Goal: Task Accomplishment & Management: Use online tool/utility

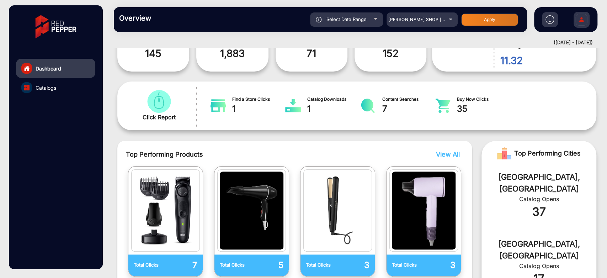
scroll to position [84, 0]
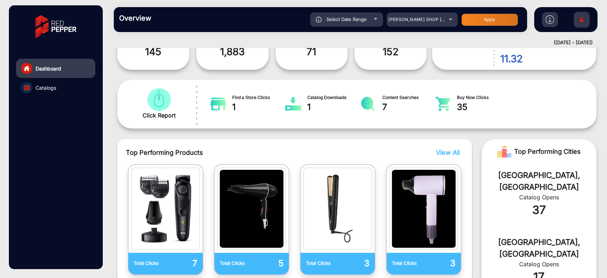
click at [373, 17] on div "Select Date Range" at bounding box center [346, 19] width 73 height 14
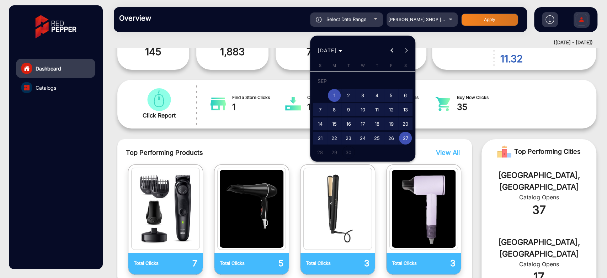
click at [365, 94] on span "3" at bounding box center [362, 95] width 13 height 13
type input "[DATE]"
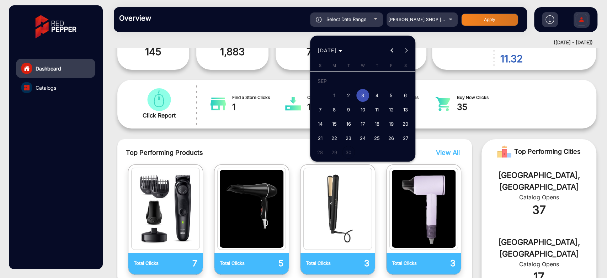
click at [365, 94] on span "3" at bounding box center [362, 95] width 13 height 13
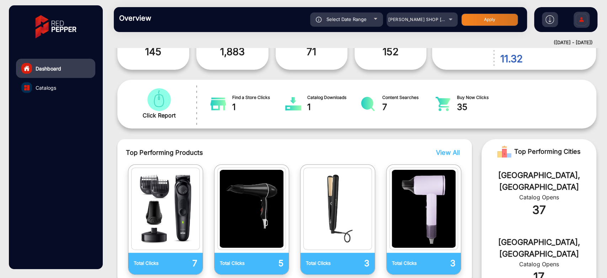
type input "[DATE]"
click at [475, 22] on button "Apply" at bounding box center [489, 20] width 57 height 12
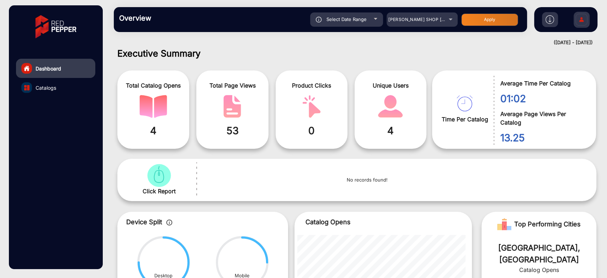
click at [363, 19] on span "Select Date Range" at bounding box center [347, 19] width 40 height 6
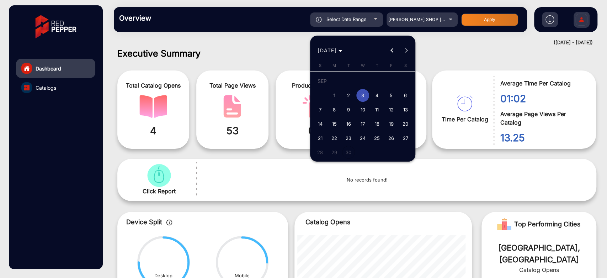
click at [373, 93] on span "4" at bounding box center [377, 95] width 13 height 13
type input "[DATE]"
click at [373, 93] on span "4" at bounding box center [377, 95] width 13 height 13
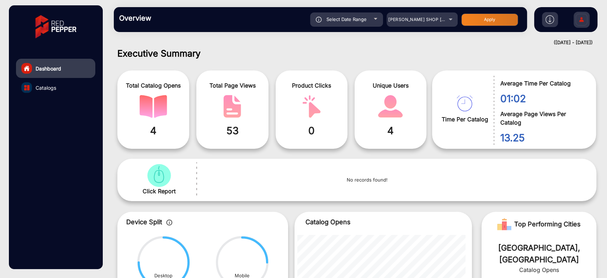
type input "[DATE]"
click at [469, 11] on div "Overview Reports Understand what makes your customers tick and learn how they a…" at bounding box center [320, 19] width 413 height 25
click at [469, 16] on button "Apply" at bounding box center [489, 20] width 57 height 12
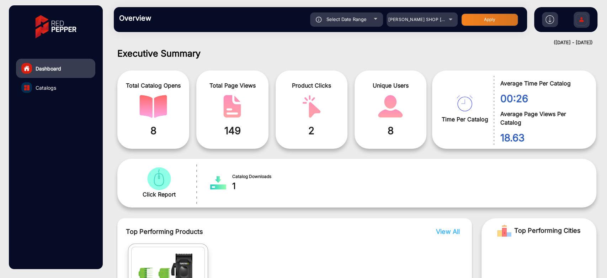
click at [365, 12] on div "Select Date Range" at bounding box center [346, 19] width 73 height 14
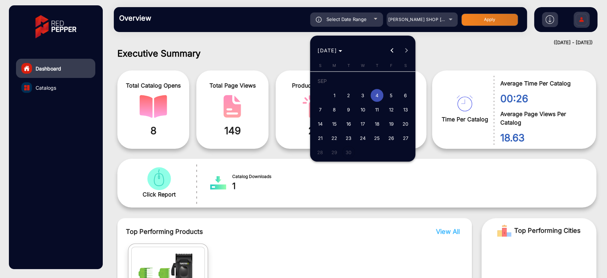
click at [333, 98] on span "1" at bounding box center [334, 95] width 13 height 13
type input "[DATE]"
click at [393, 96] on span "5" at bounding box center [391, 95] width 13 height 13
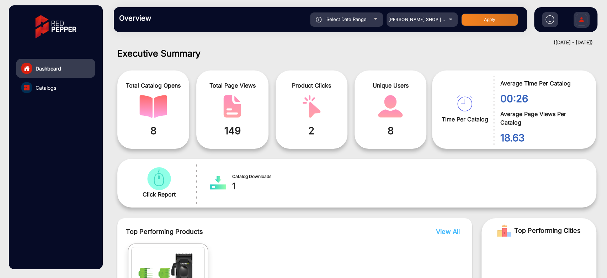
type input "[DATE]"
click at [342, 25] on div "Select Date Range" at bounding box center [346, 19] width 73 height 14
type input "[DATE]"
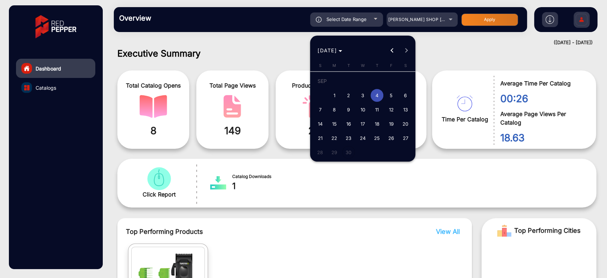
click at [336, 96] on span "1" at bounding box center [334, 95] width 13 height 13
type input "[DATE]"
click at [321, 110] on span "7" at bounding box center [320, 109] width 13 height 13
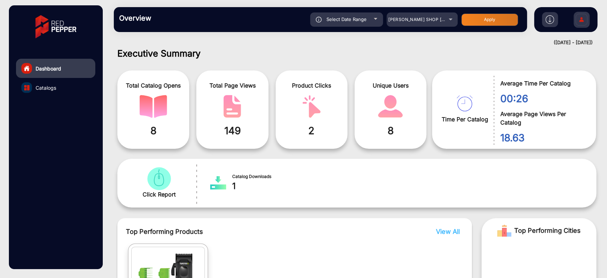
type input "[DATE]"
click at [480, 14] on button "Apply" at bounding box center [489, 20] width 57 height 12
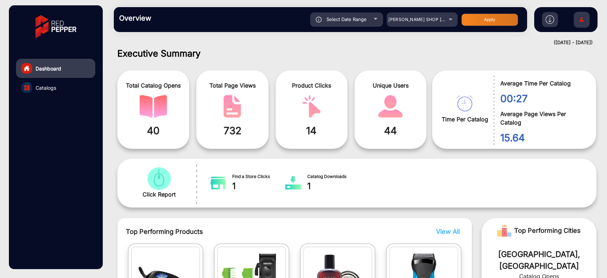
click at [361, 24] on div "Select Date Range" at bounding box center [346, 19] width 73 height 14
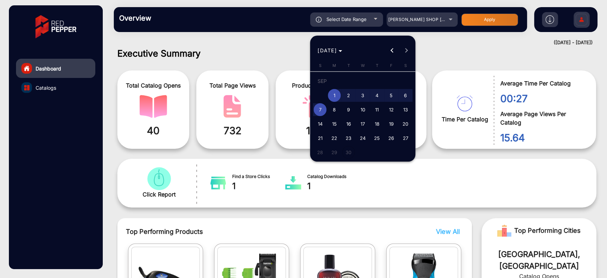
click at [335, 110] on span "8" at bounding box center [334, 109] width 13 height 13
type input "[DATE]"
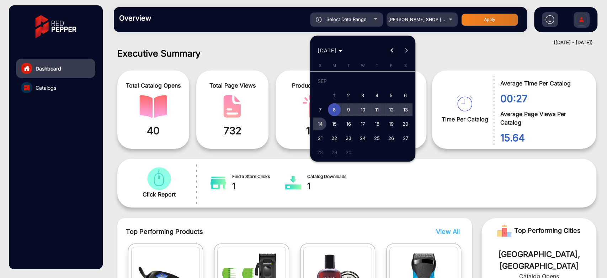
click at [319, 125] on span "14" at bounding box center [320, 123] width 13 height 13
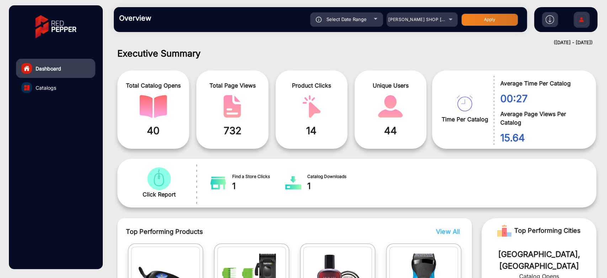
type input "[DATE]"
click at [495, 15] on button "Apply" at bounding box center [489, 20] width 57 height 12
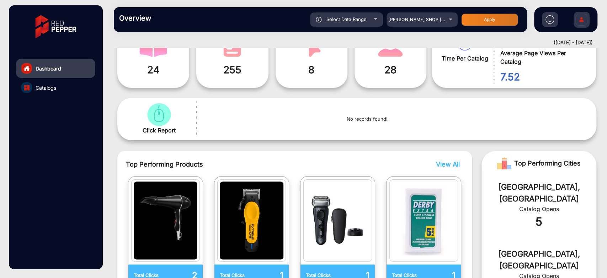
scroll to position [124, 0]
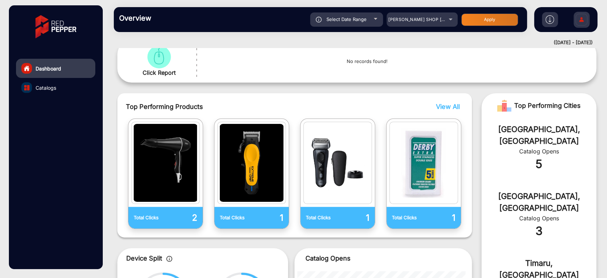
click at [358, 18] on span "Select Date Range" at bounding box center [347, 19] width 40 height 6
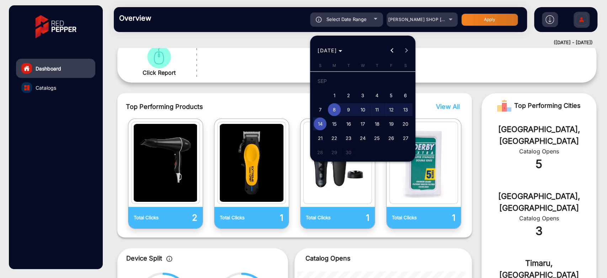
click at [339, 110] on span "8" at bounding box center [334, 109] width 13 height 13
click at [364, 111] on span "10" at bounding box center [362, 109] width 13 height 13
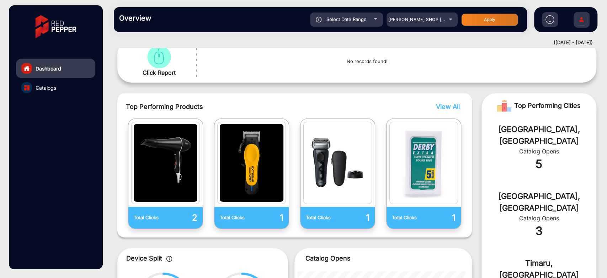
type input "[DATE]"
click at [478, 22] on button "Apply" at bounding box center [489, 20] width 57 height 12
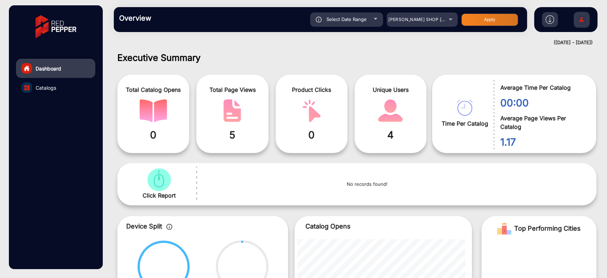
scroll to position [0, 0]
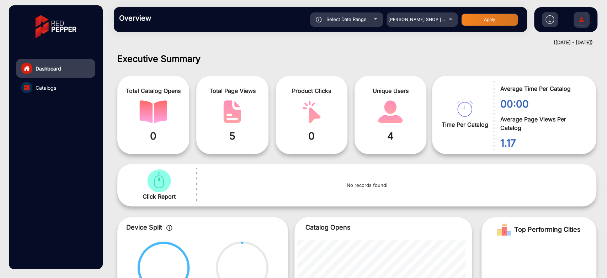
click at [353, 20] on span "Select Date Range" at bounding box center [347, 19] width 40 height 6
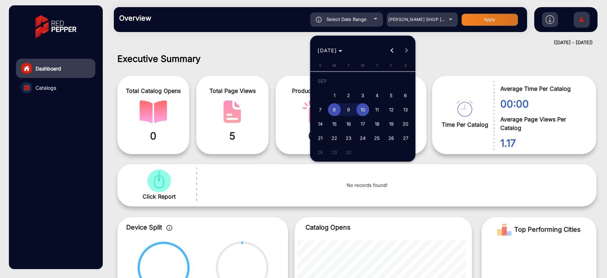
click at [319, 122] on span "14" at bounding box center [320, 123] width 13 height 13
type input "[DATE]"
click at [319, 122] on span "14" at bounding box center [320, 123] width 13 height 13
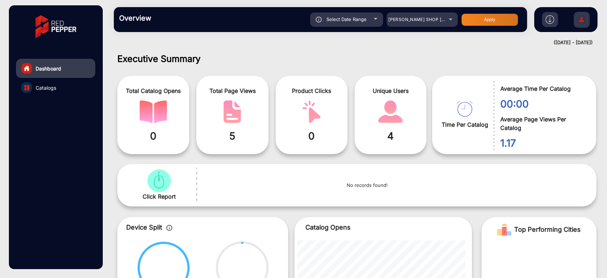
type input "[DATE]"
click at [495, 22] on button "Apply" at bounding box center [489, 20] width 57 height 12
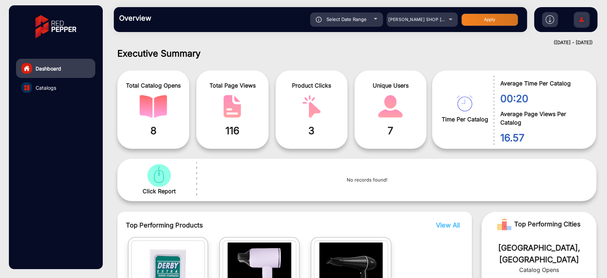
click at [364, 15] on div "Select Date Range" at bounding box center [346, 19] width 73 height 14
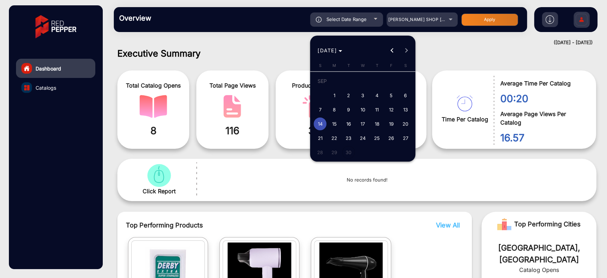
click at [391, 111] on span "12" at bounding box center [391, 109] width 13 height 13
type input "[DATE]"
click at [391, 111] on span "12" at bounding box center [391, 109] width 13 height 13
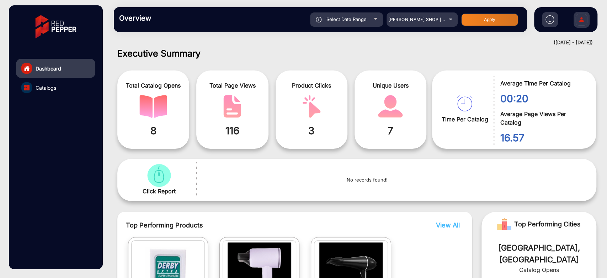
type input "[DATE]"
click at [478, 24] on button "Apply" at bounding box center [489, 20] width 57 height 12
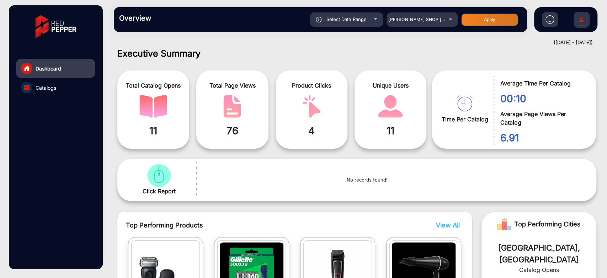
click at [360, 11] on div "Overview Reports Understand what makes your customers tick and learn how they a…" at bounding box center [320, 19] width 413 height 25
click at [361, 17] on span "Select Date Range" at bounding box center [347, 19] width 40 height 6
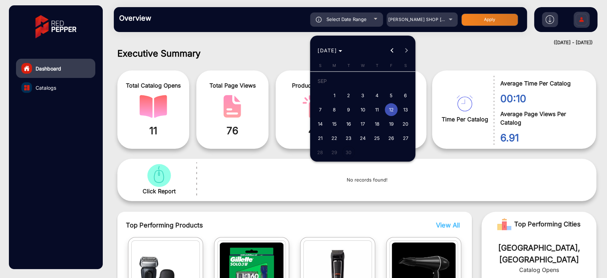
click at [338, 120] on span "15" at bounding box center [334, 123] width 13 height 13
type input "[DATE]"
click at [338, 120] on span "15" at bounding box center [334, 123] width 13 height 13
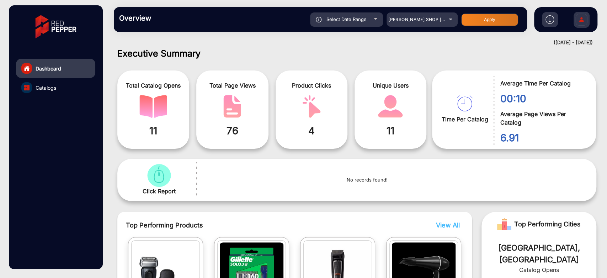
type input "[DATE]"
click at [473, 19] on button "Apply" at bounding box center [489, 20] width 57 height 12
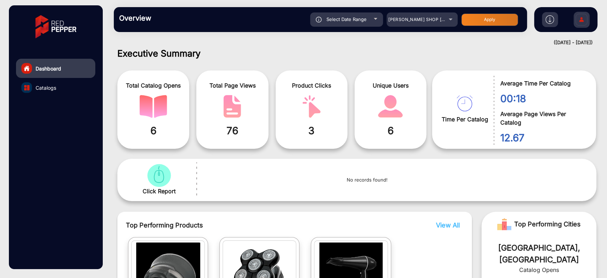
click at [369, 14] on div "Select Date Range" at bounding box center [346, 19] width 73 height 14
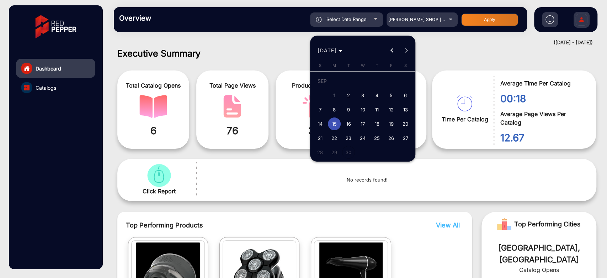
click at [259, 156] on div at bounding box center [303, 139] width 607 height 278
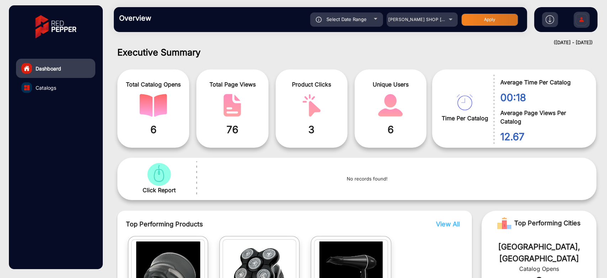
scroll to position [0, 0]
